Goal: Submit feedback/report problem

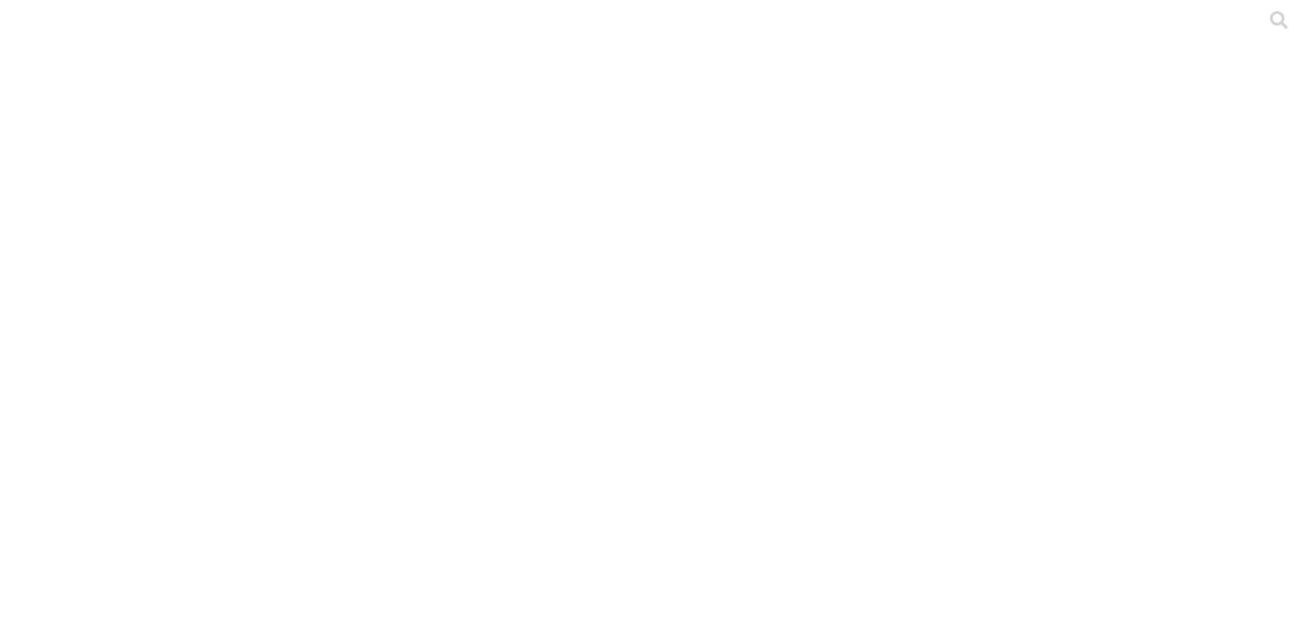
type input "test"
